Goal: Transaction & Acquisition: Purchase product/service

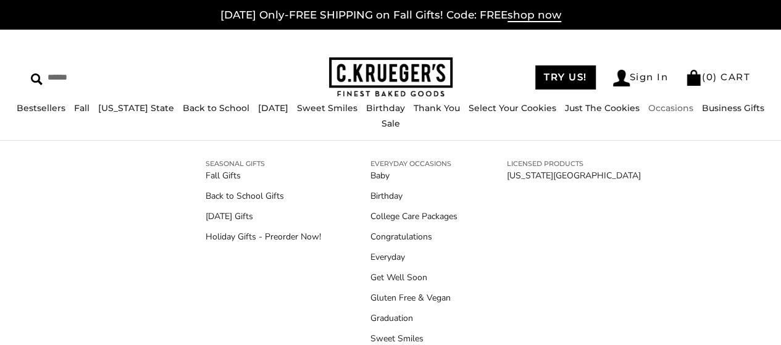
click at [400, 119] on link "Sale" at bounding box center [391, 123] width 19 height 11
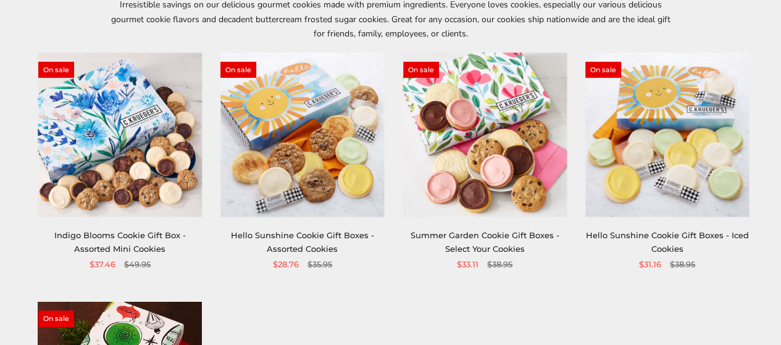
scroll to position [185, 0]
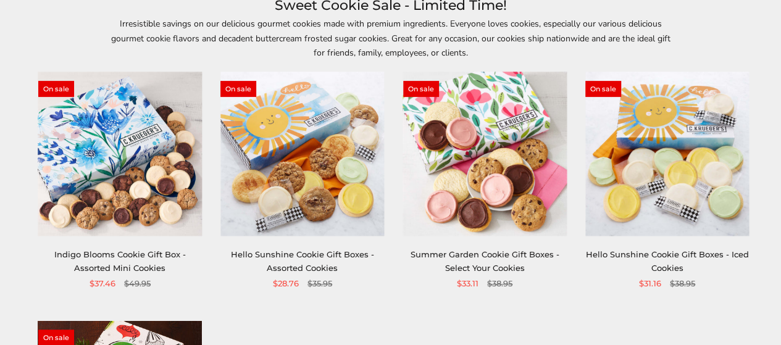
click at [650, 167] on img at bounding box center [667, 154] width 164 height 164
